Goal: Task Accomplishment & Management: Complete application form

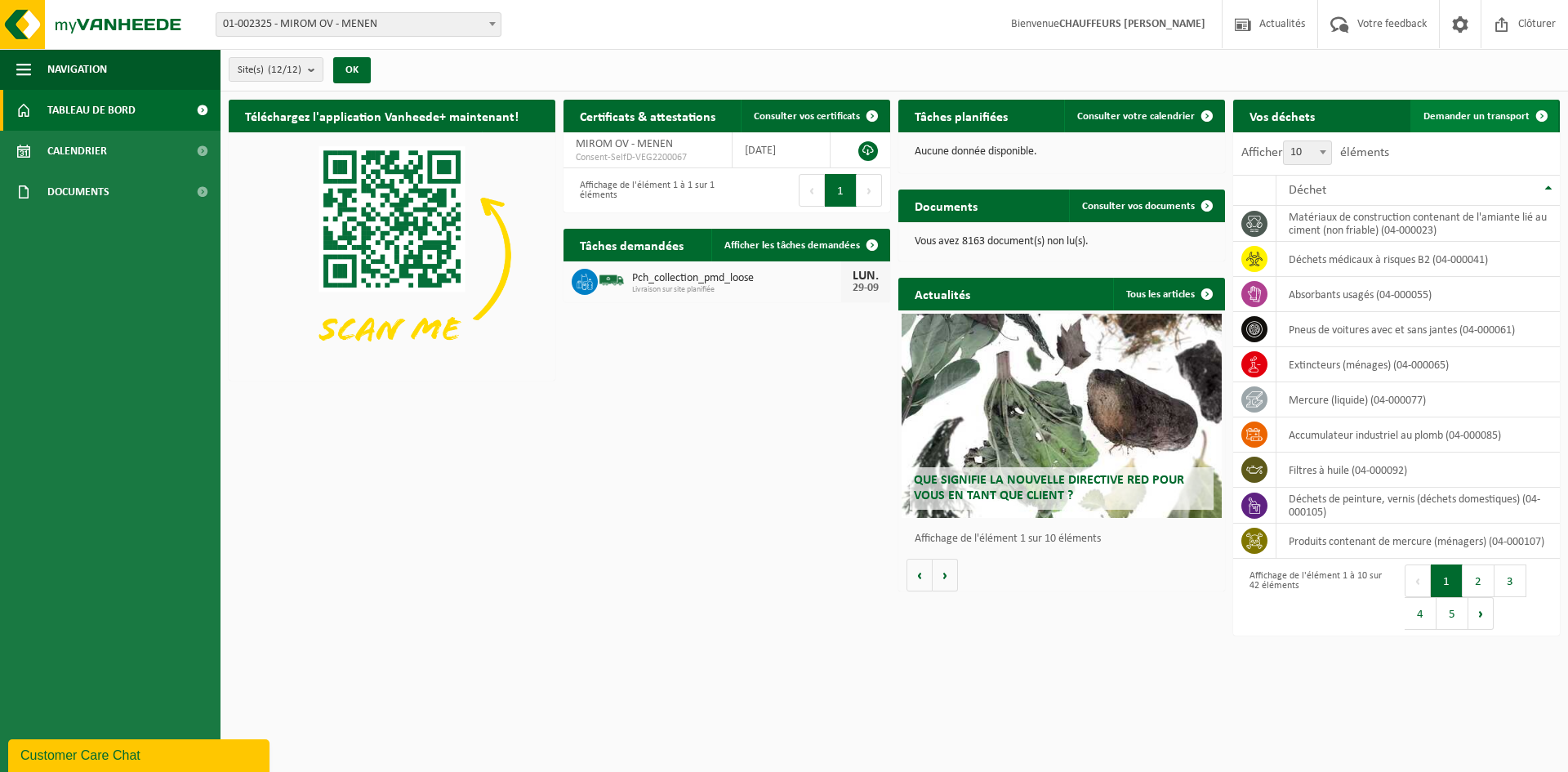
click at [1495, 116] on span "Demander un transport" at bounding box center [1477, 116] width 107 height 11
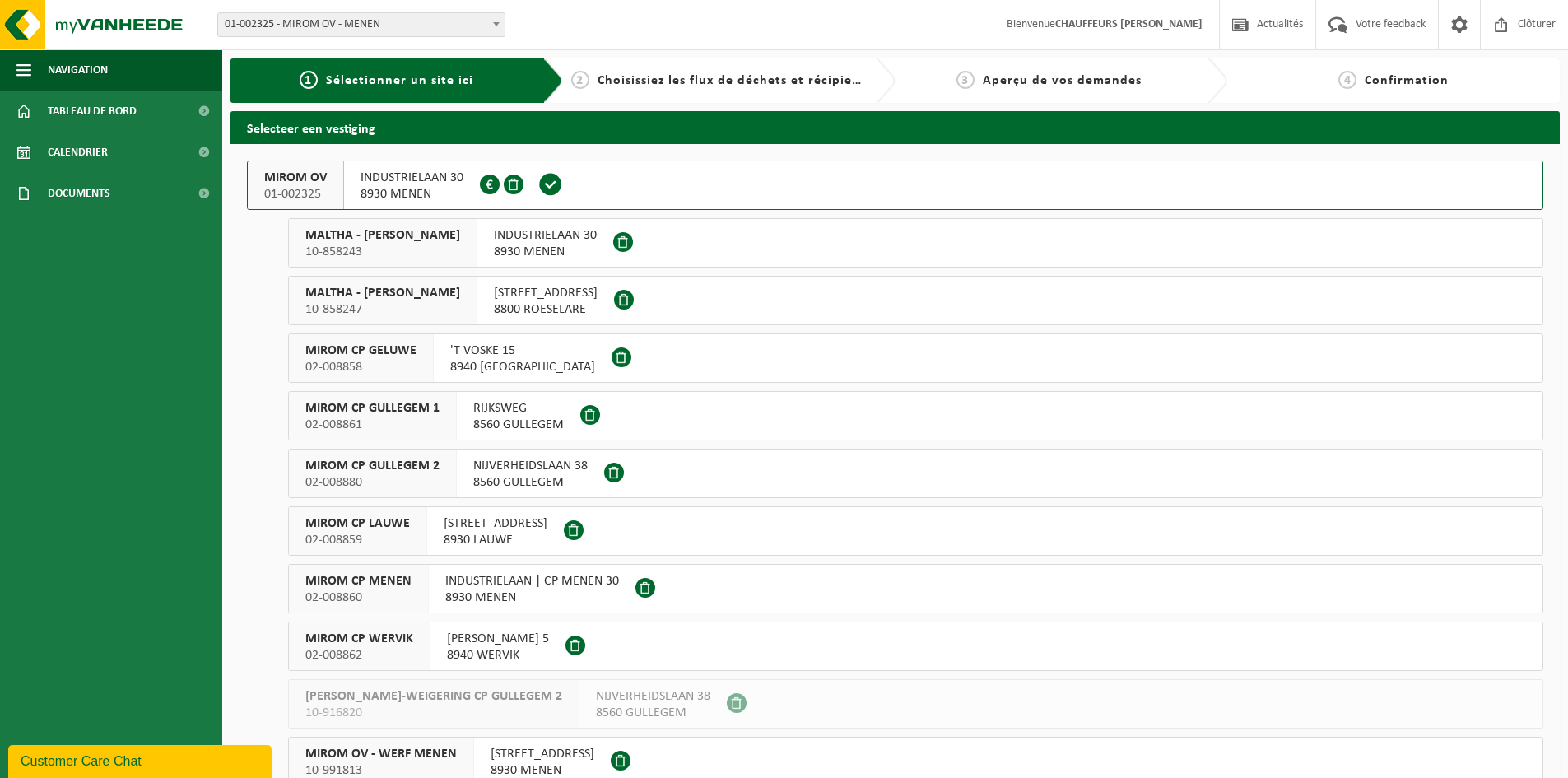
click at [299, 174] on span "MIROM OV" at bounding box center [295, 177] width 63 height 16
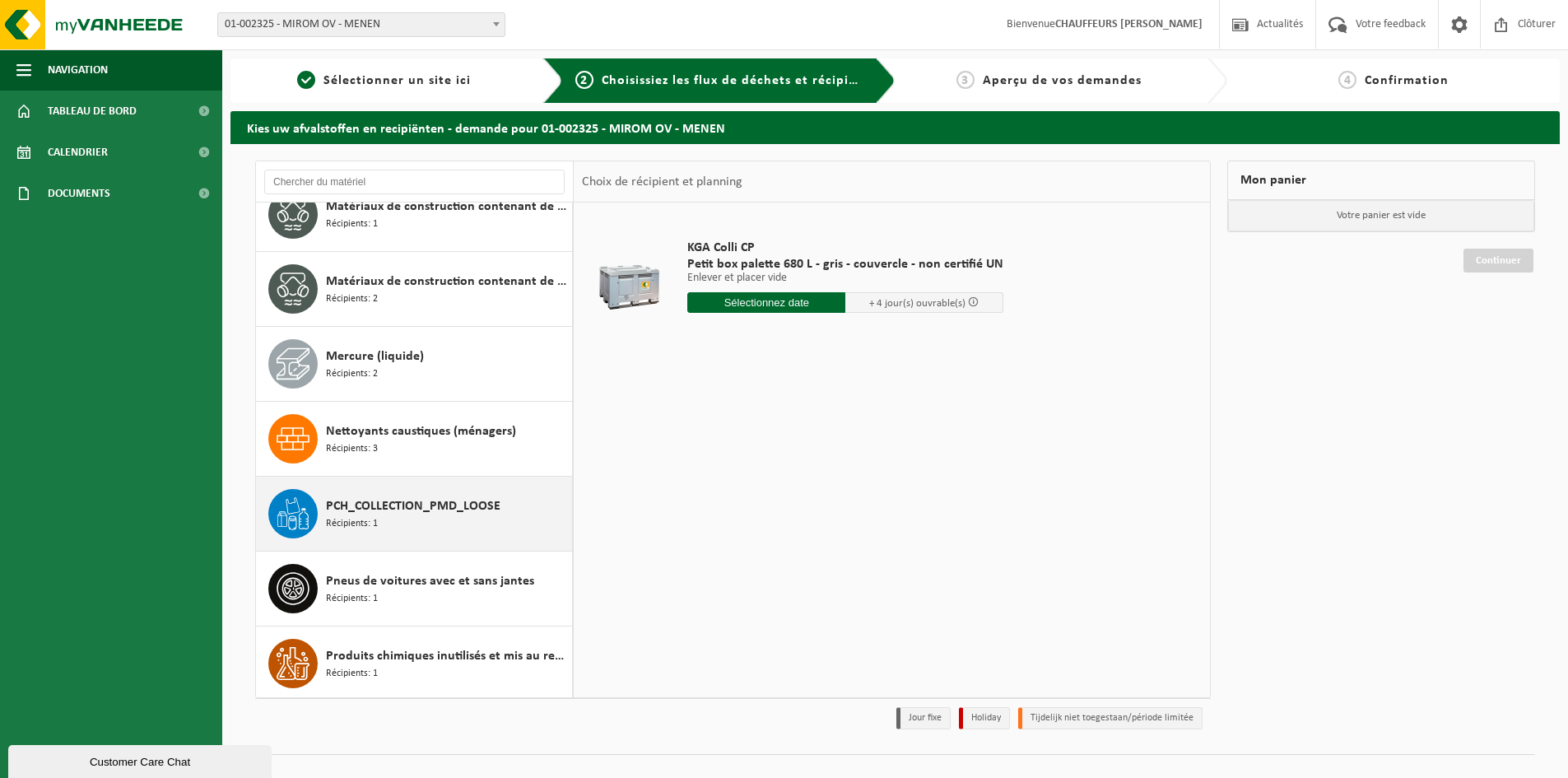
click at [424, 511] on span "PCH_COLLECTION_PMD_LOOSE" at bounding box center [413, 506] width 174 height 19
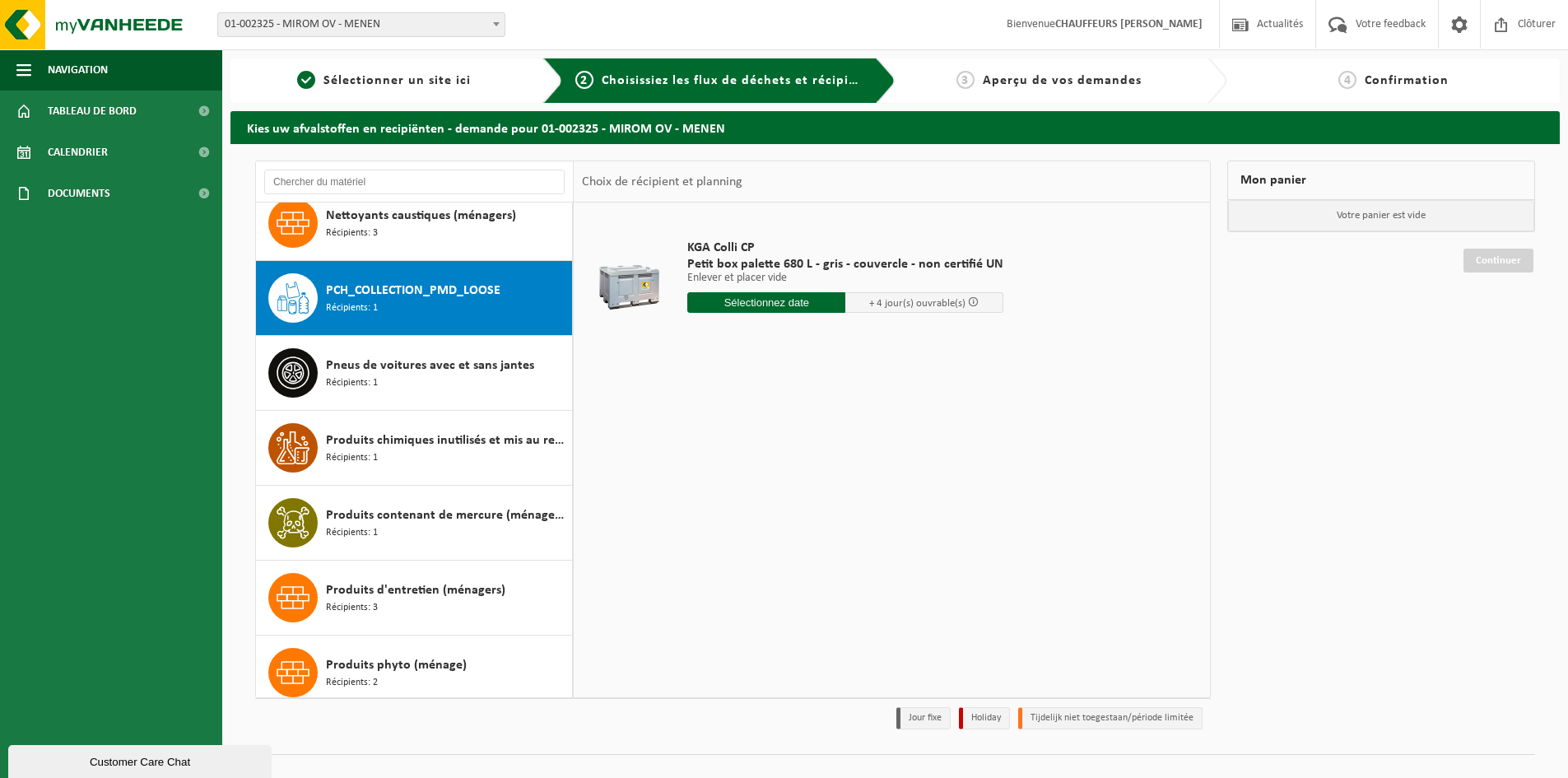
scroll to position [1723, 0]
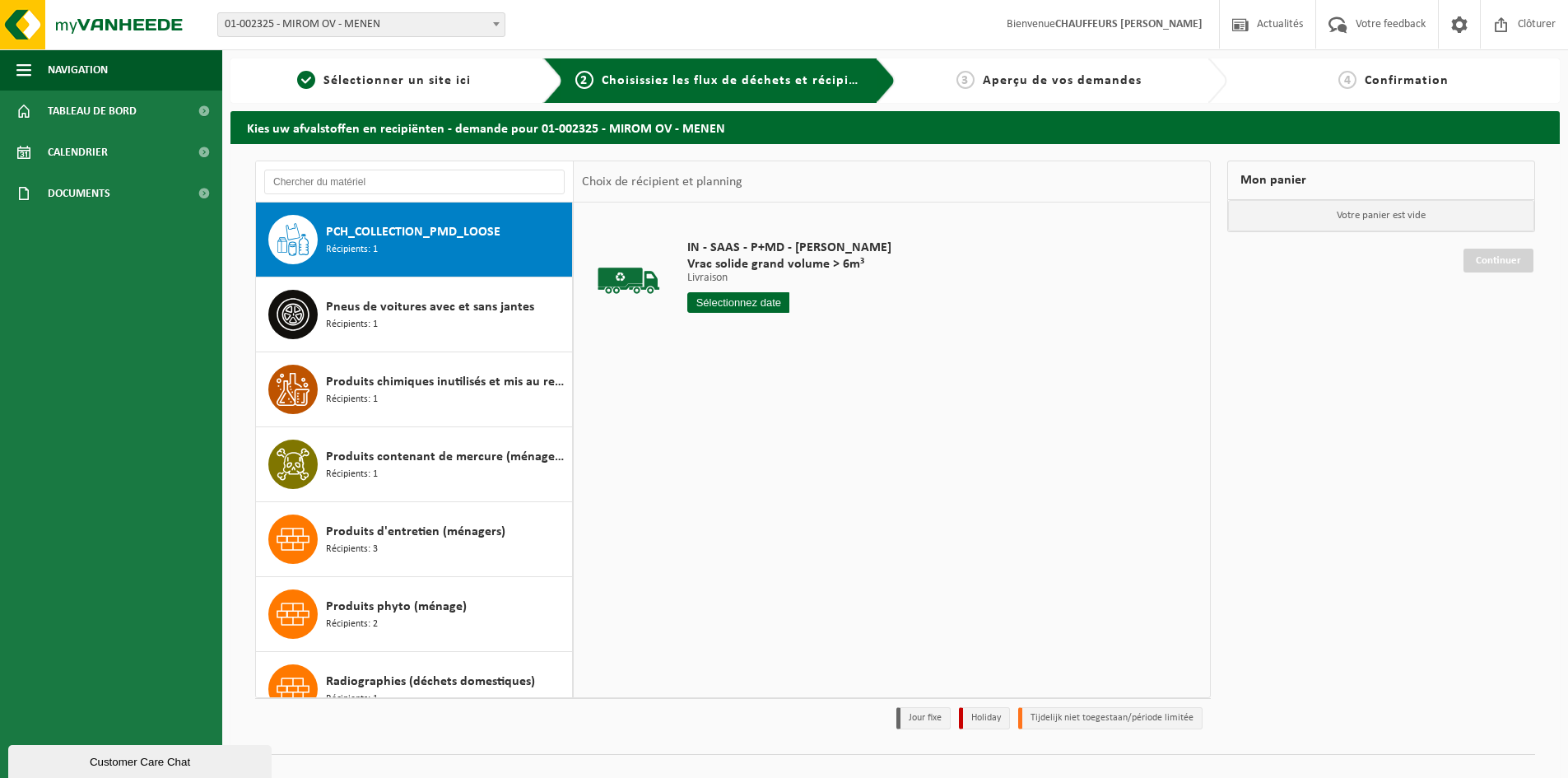
click at [723, 309] on input "text" at bounding box center [738, 302] width 102 height 20
click at [697, 499] on div "29" at bounding box center [703, 501] width 29 height 26
type input "à partir de [DATE]"
click at [736, 300] on input "à partir de [DATE]" at bounding box center [738, 302] width 102 height 20
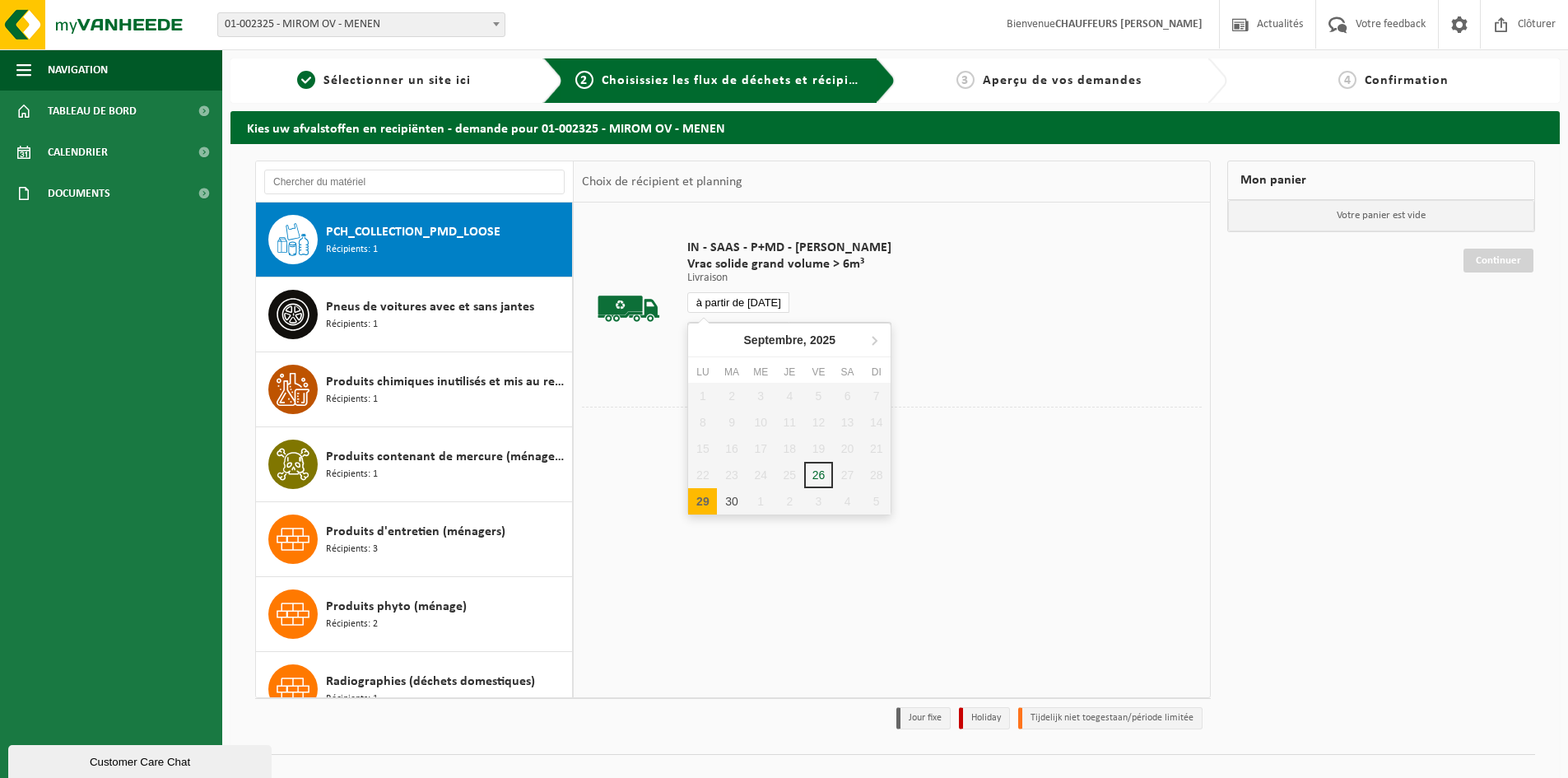
click at [707, 501] on div "29" at bounding box center [703, 501] width 29 height 26
click at [707, 501] on div "29" at bounding box center [703, 501] width 29 height 26
type input "à partir de [DATE]"
click at [777, 328] on input "2" at bounding box center [738, 331] width 102 height 21
click at [777, 328] on input "3" at bounding box center [738, 331] width 102 height 21
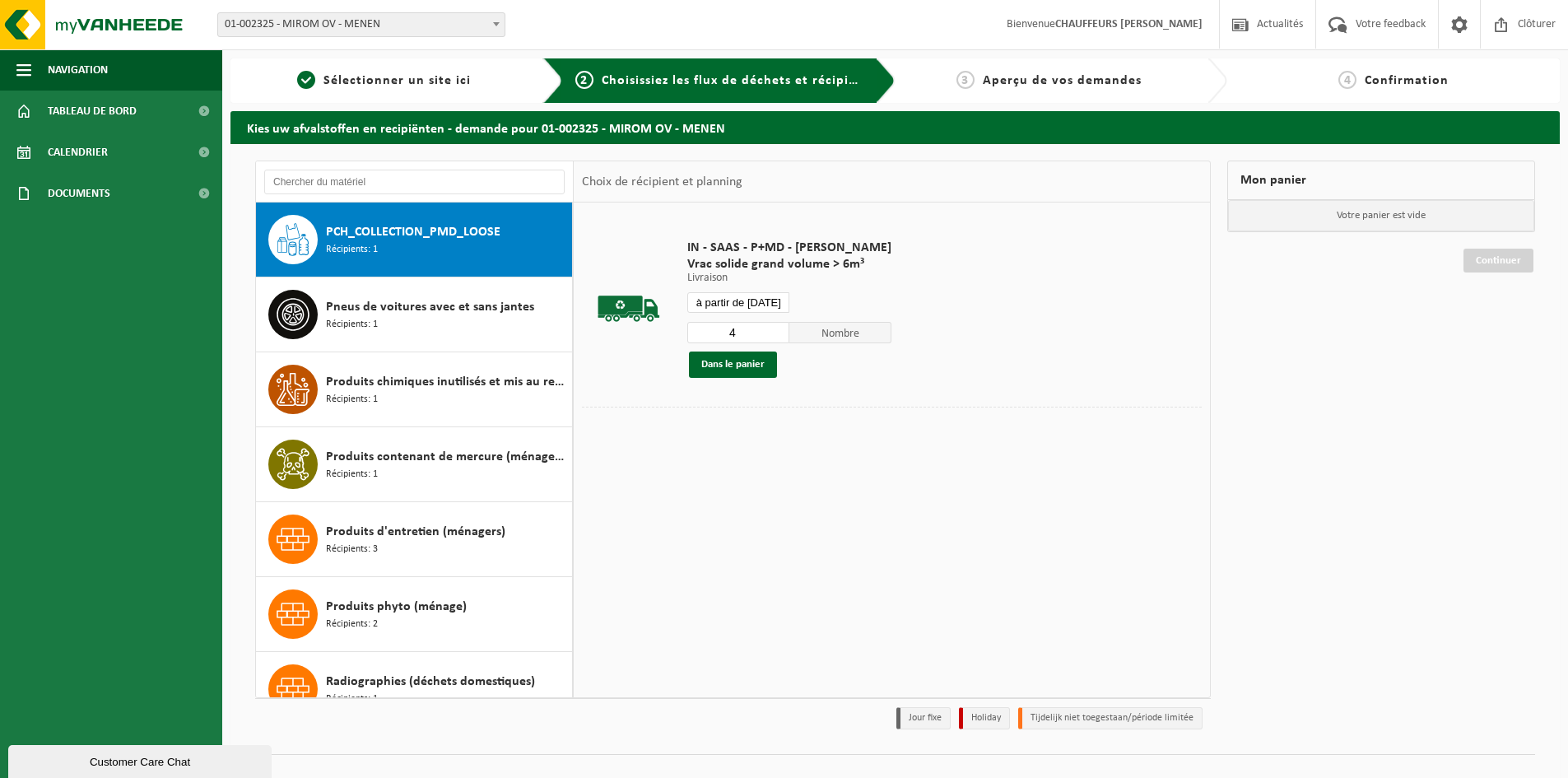
click at [777, 328] on input "4" at bounding box center [738, 331] width 102 height 21
type input "5"
click at [777, 328] on input "5" at bounding box center [738, 331] width 102 height 21
click at [771, 339] on input "5" at bounding box center [738, 331] width 102 height 21
click at [740, 365] on button "Dans le panier" at bounding box center [732, 364] width 88 height 26
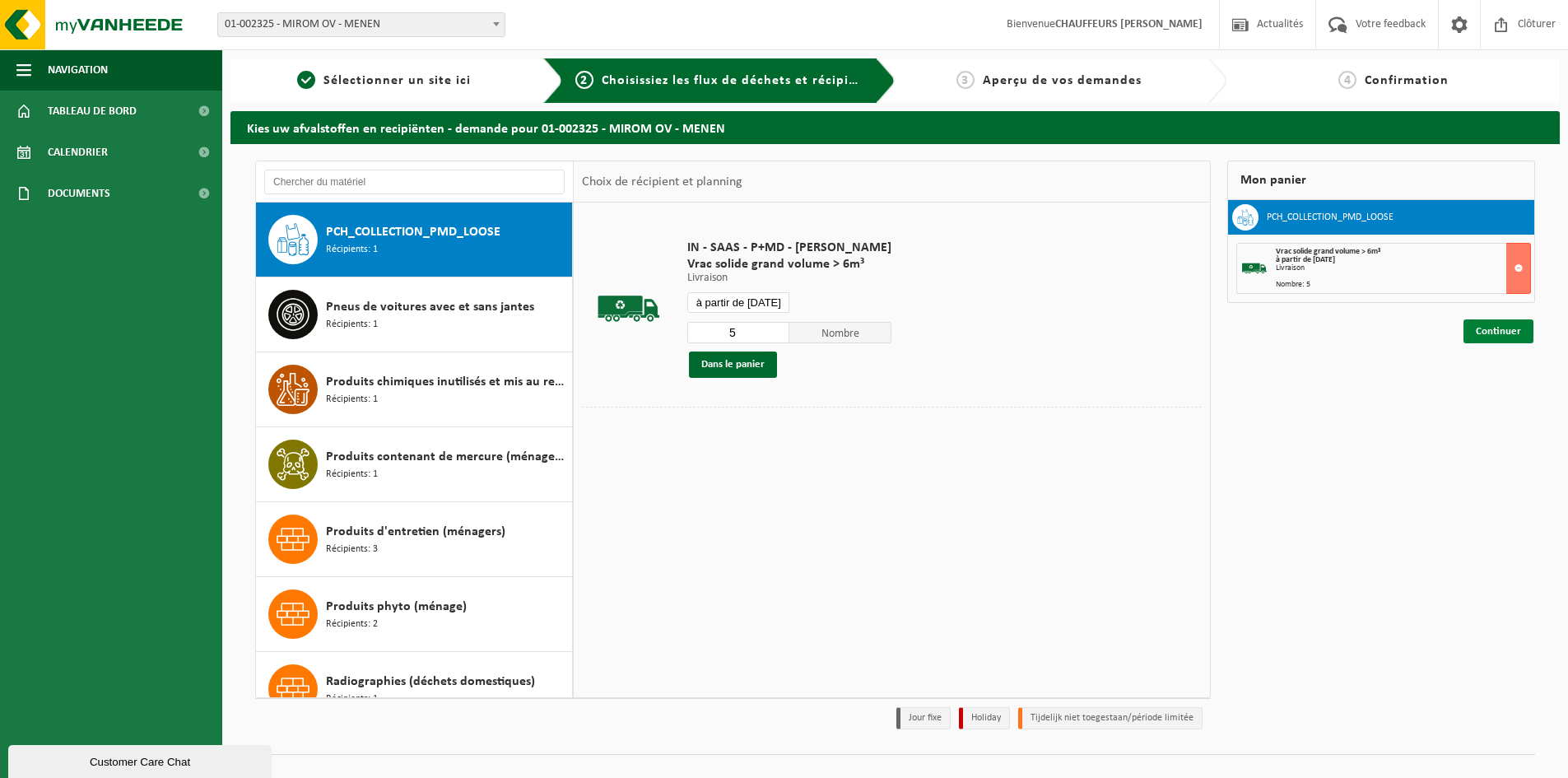
click at [1517, 331] on link "Continuer" at bounding box center [1498, 331] width 70 height 24
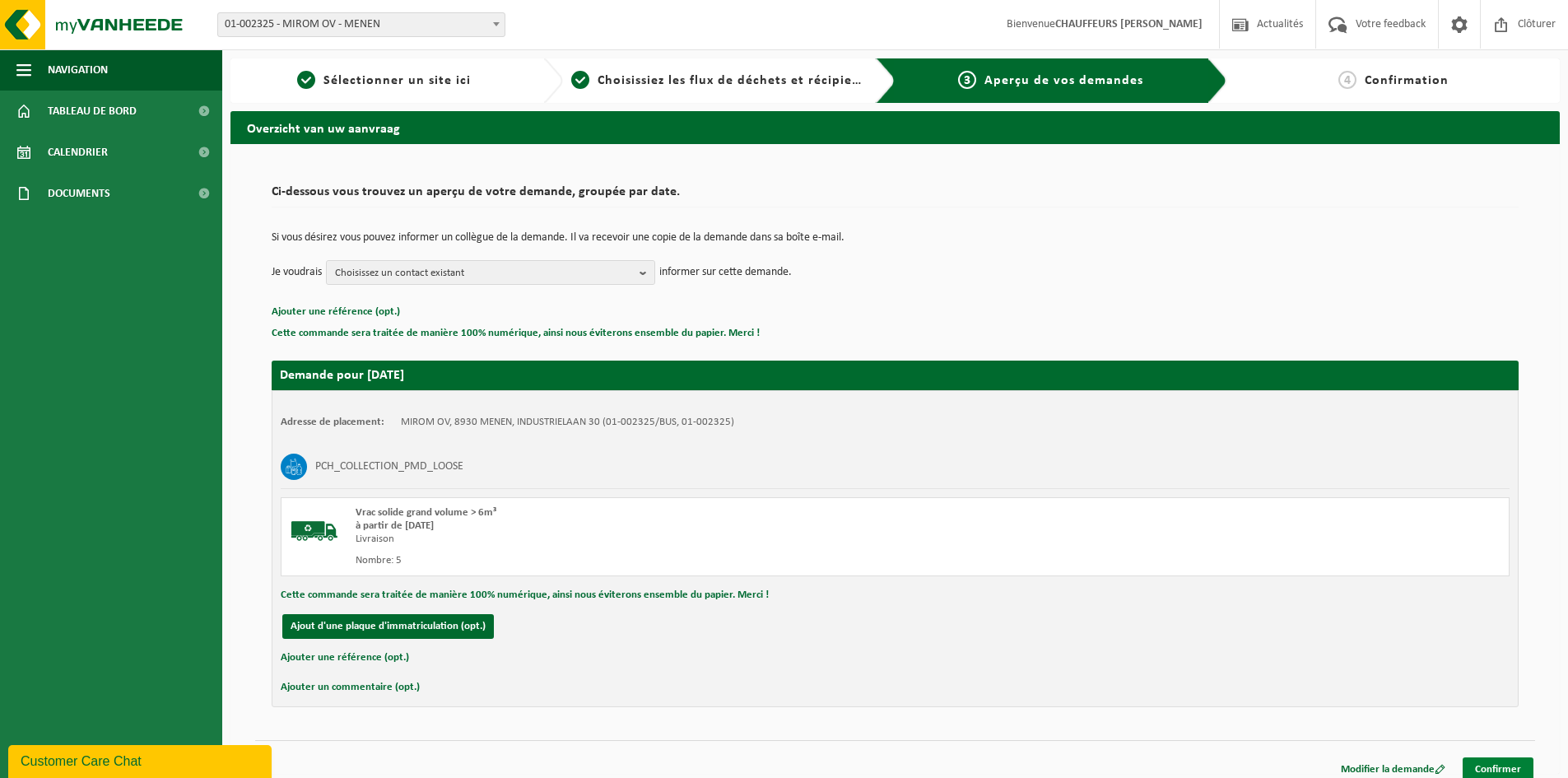
click at [1478, 759] on link "Confirmer" at bounding box center [1498, 769] width 71 height 24
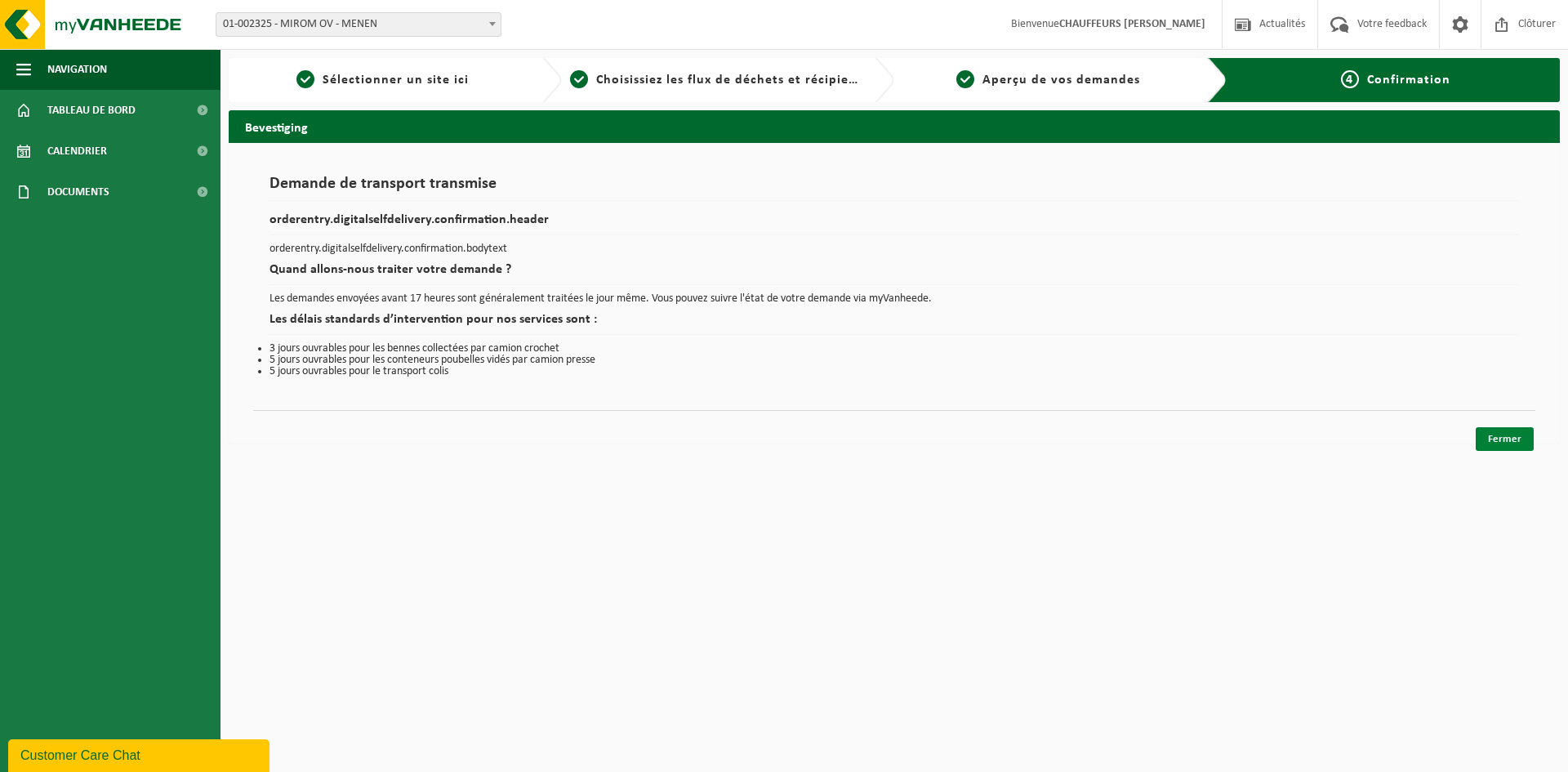
click at [1498, 440] on link "Fermer" at bounding box center [1504, 439] width 58 height 23
